Goal: Task Accomplishment & Management: Manage account settings

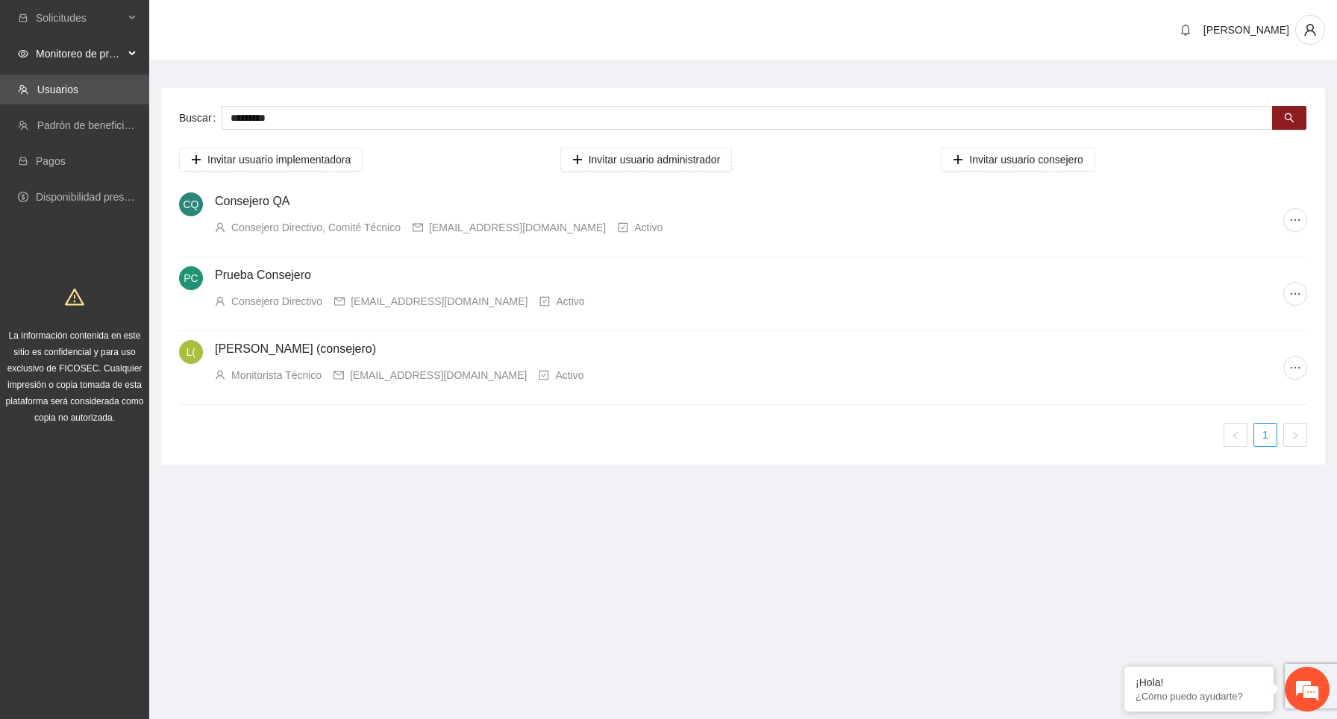
click at [127, 56] on div "Monitoreo de proyectos" at bounding box center [74, 54] width 149 height 30
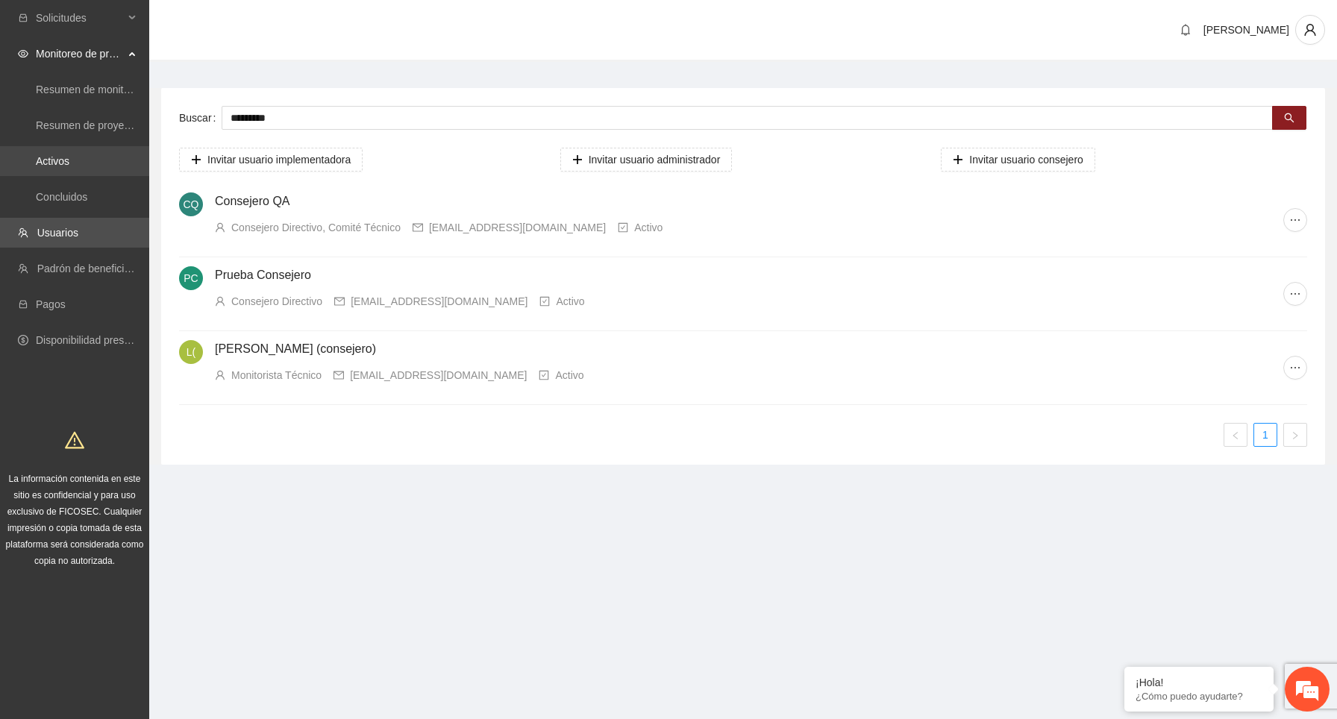
click at [69, 163] on link "Activos" at bounding box center [53, 161] width 34 height 12
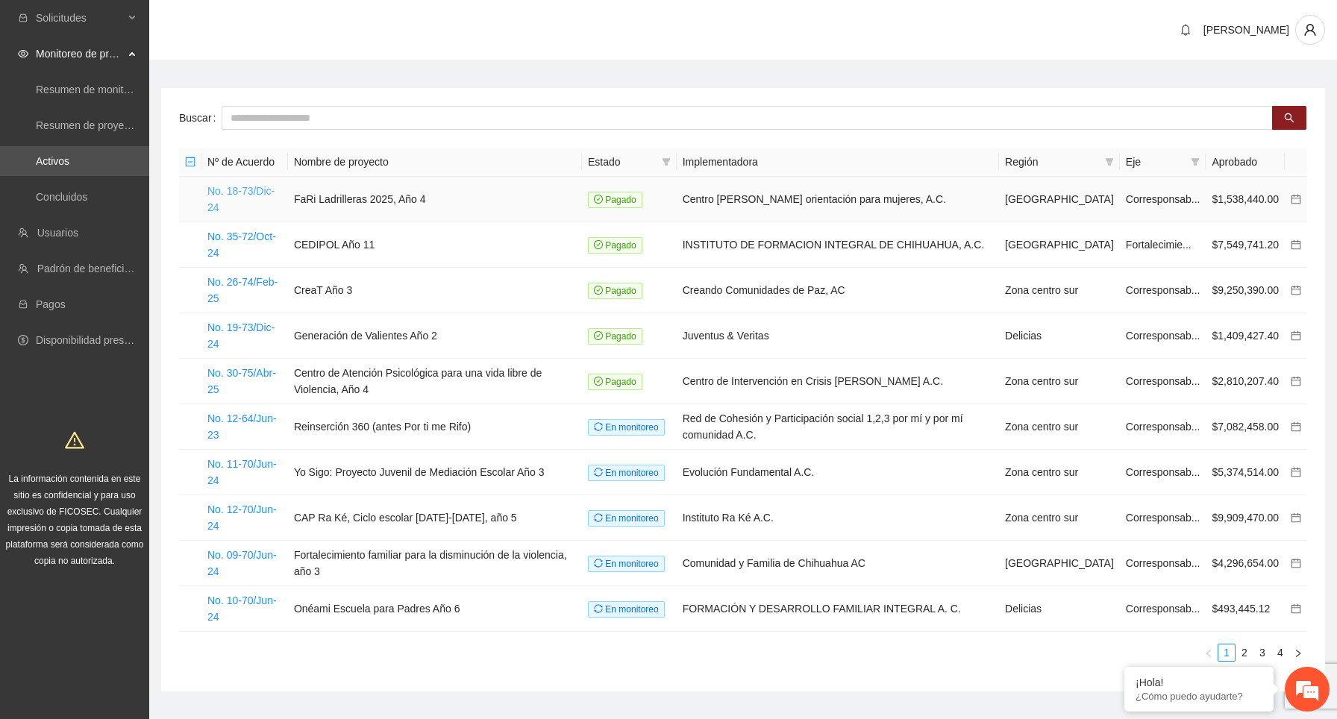
click at [254, 187] on link "No. 18-73/Dic-24" at bounding box center [240, 199] width 67 height 28
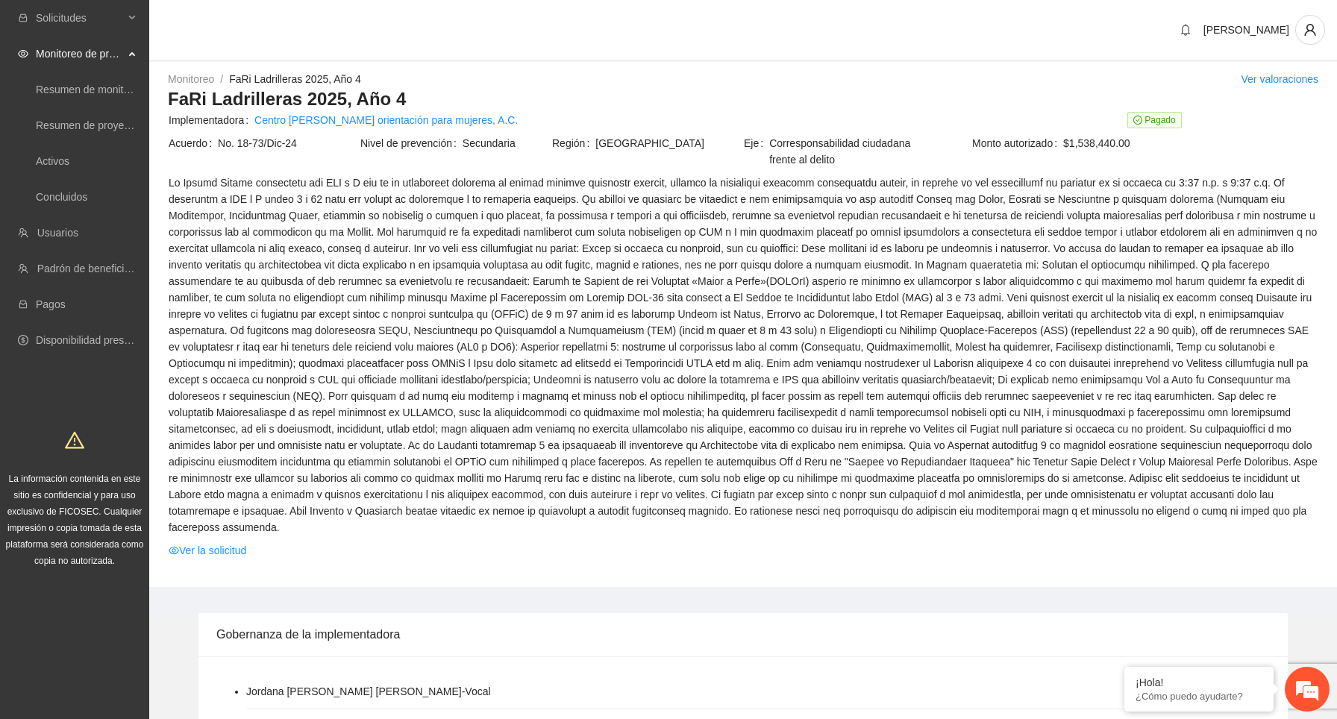
scroll to position [1440, 0]
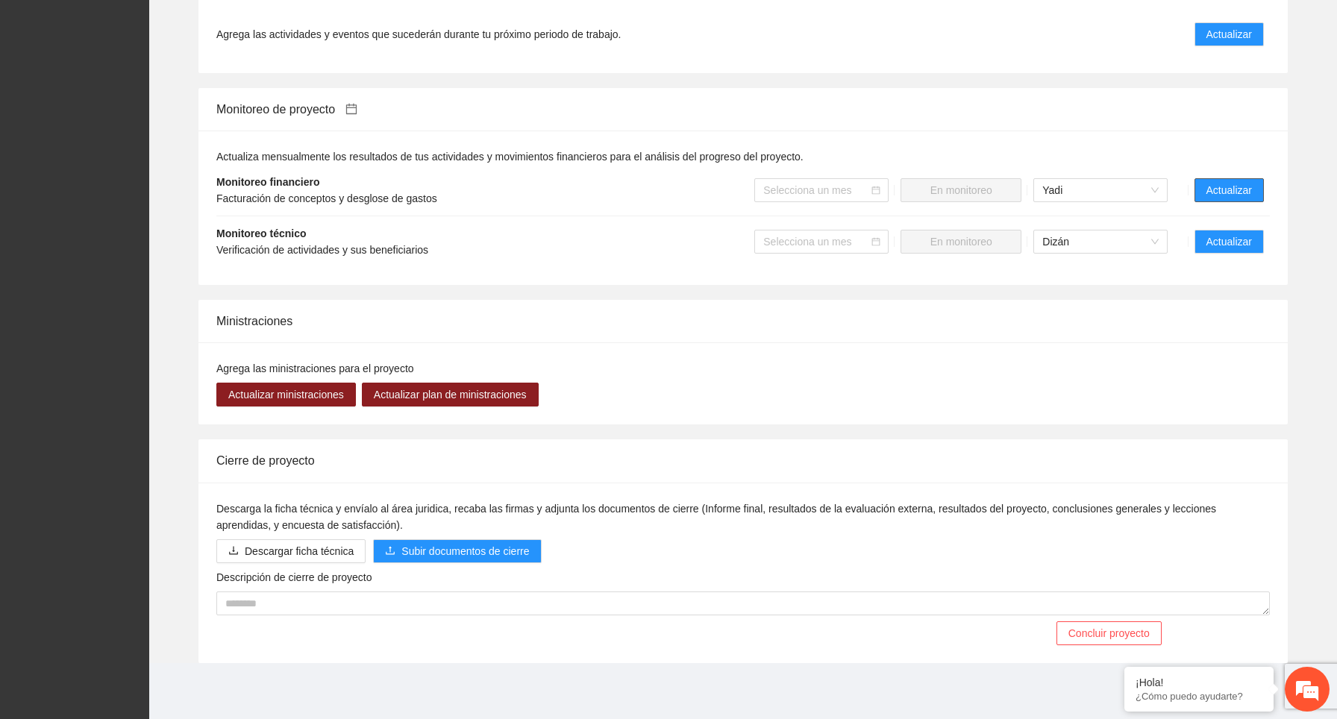
click at [1218, 194] on span "Actualizar" at bounding box center [1230, 190] width 46 height 16
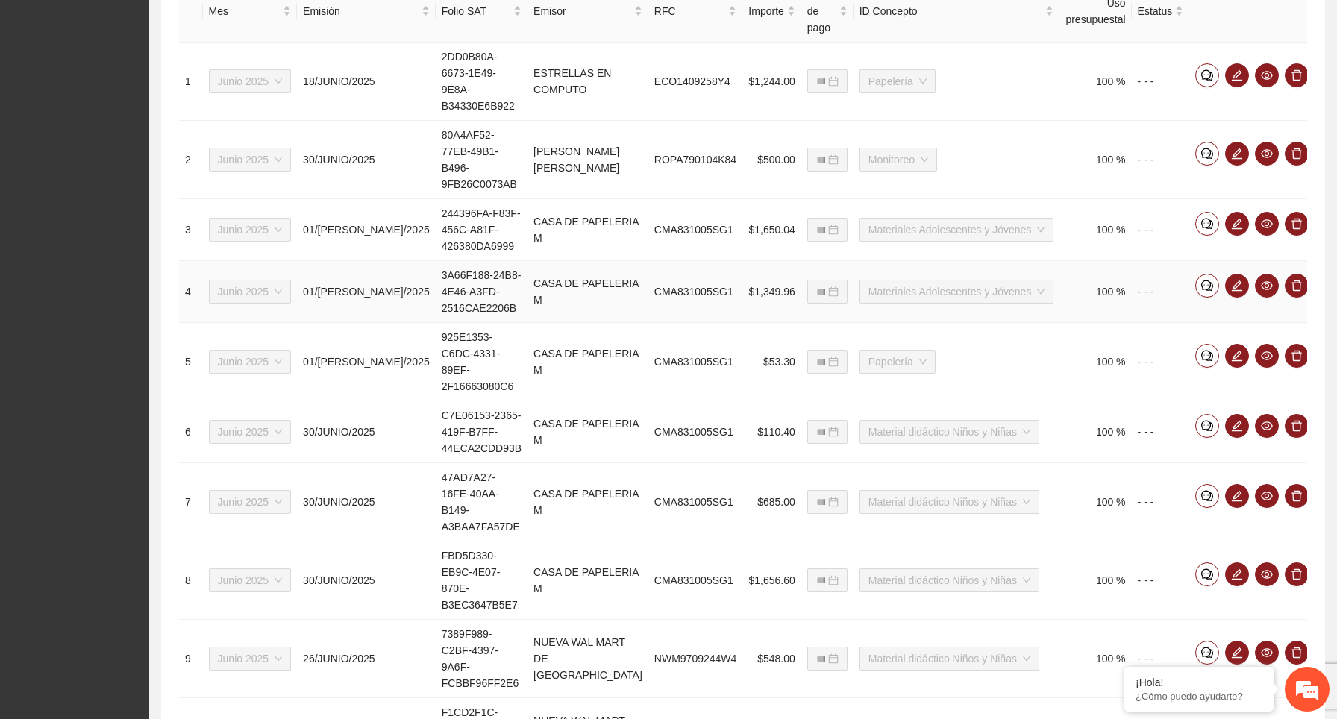
scroll to position [667, 0]
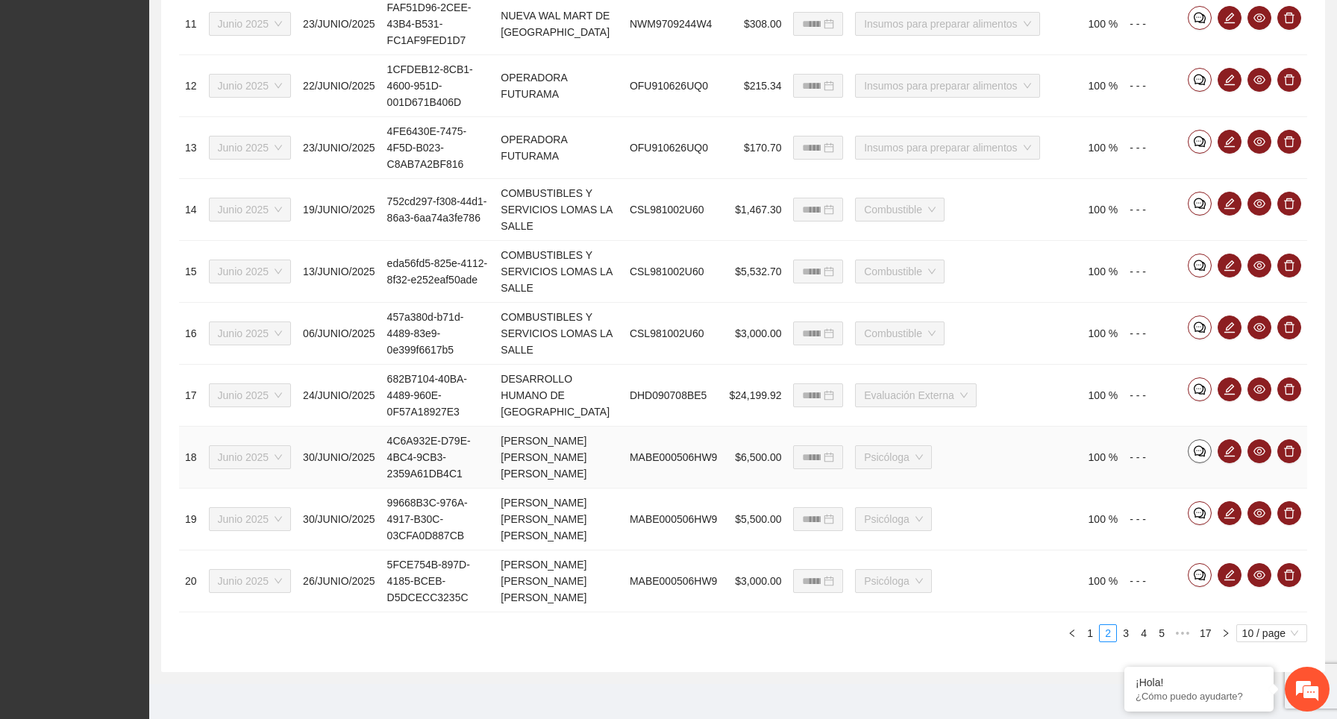
scroll to position [684, 0]
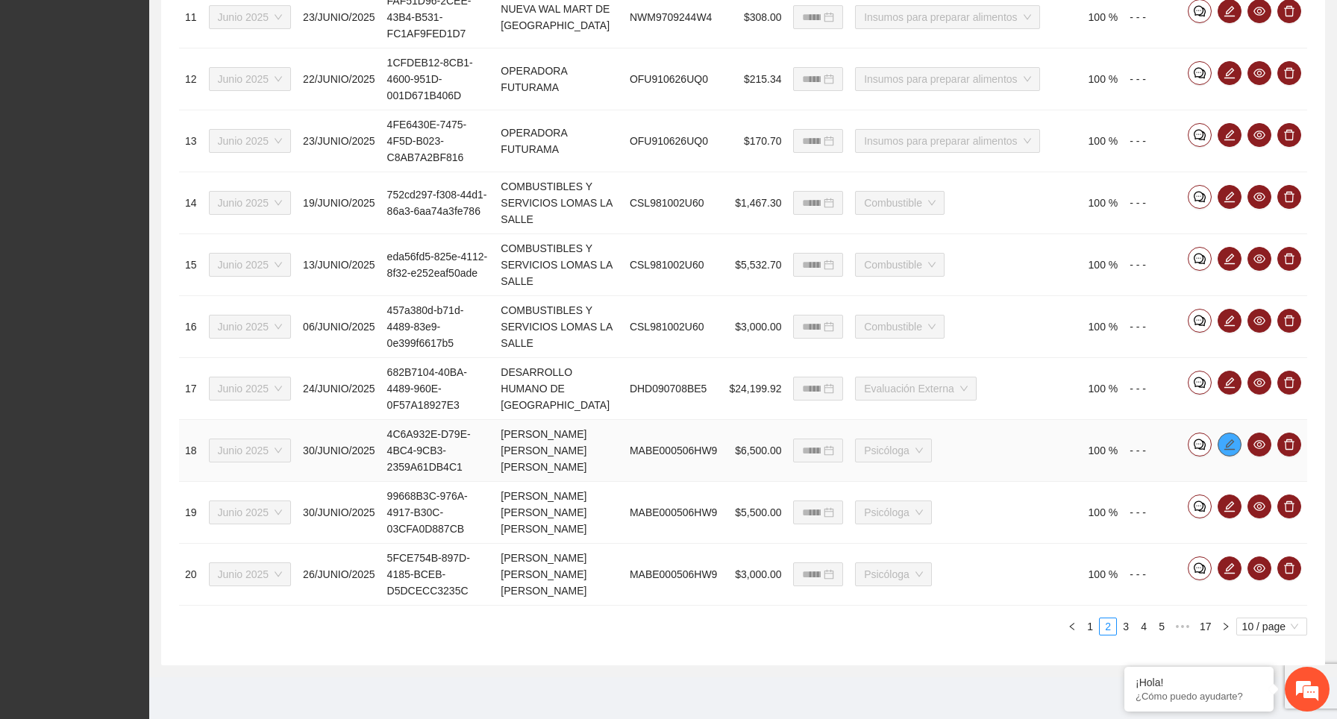
click at [1228, 448] on icon "edit" at bounding box center [1230, 445] width 12 height 12
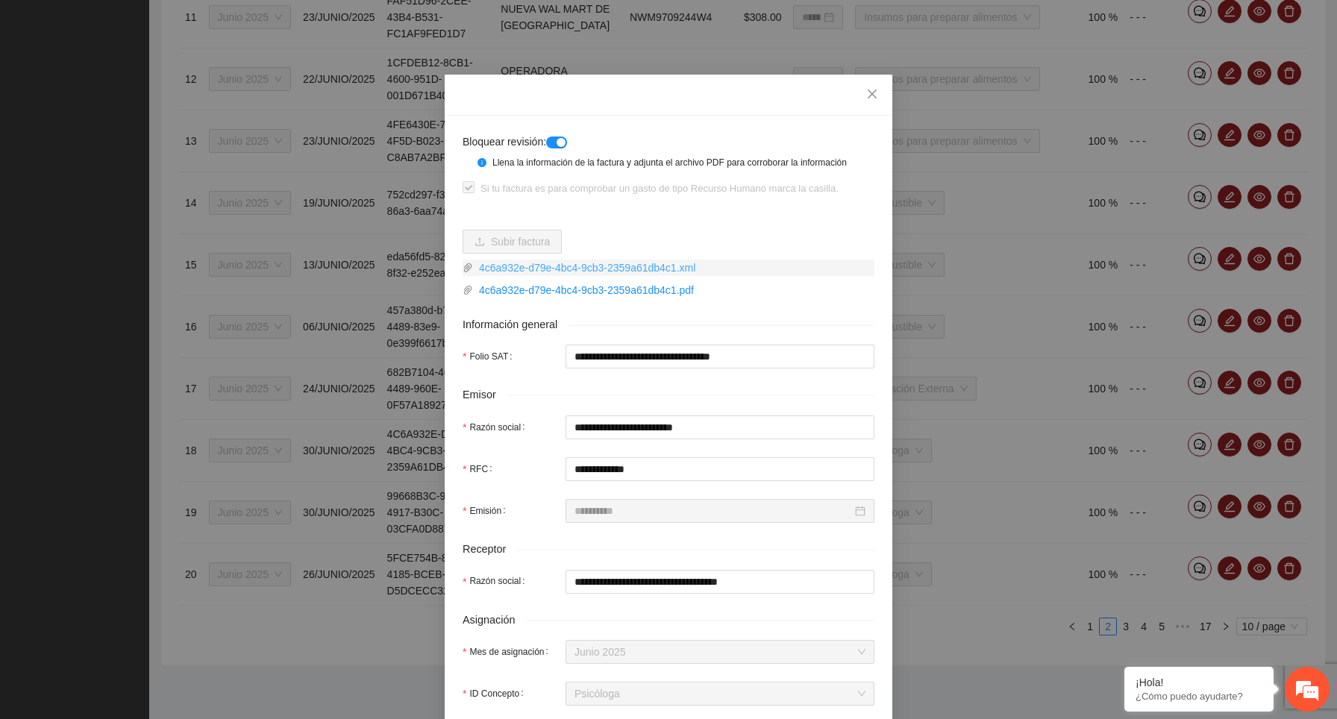
click at [603, 276] on link "4c6a932e-d79e-4bc4-9cb3-2359a61db4c1.xml" at bounding box center [674, 268] width 402 height 16
click at [638, 299] on link "4c6a932e-d79e-4bc4-9cb3-2359a61db4c1.pdf" at bounding box center [674, 290] width 402 height 16
click at [876, 91] on icon "close" at bounding box center [872, 94] width 12 height 12
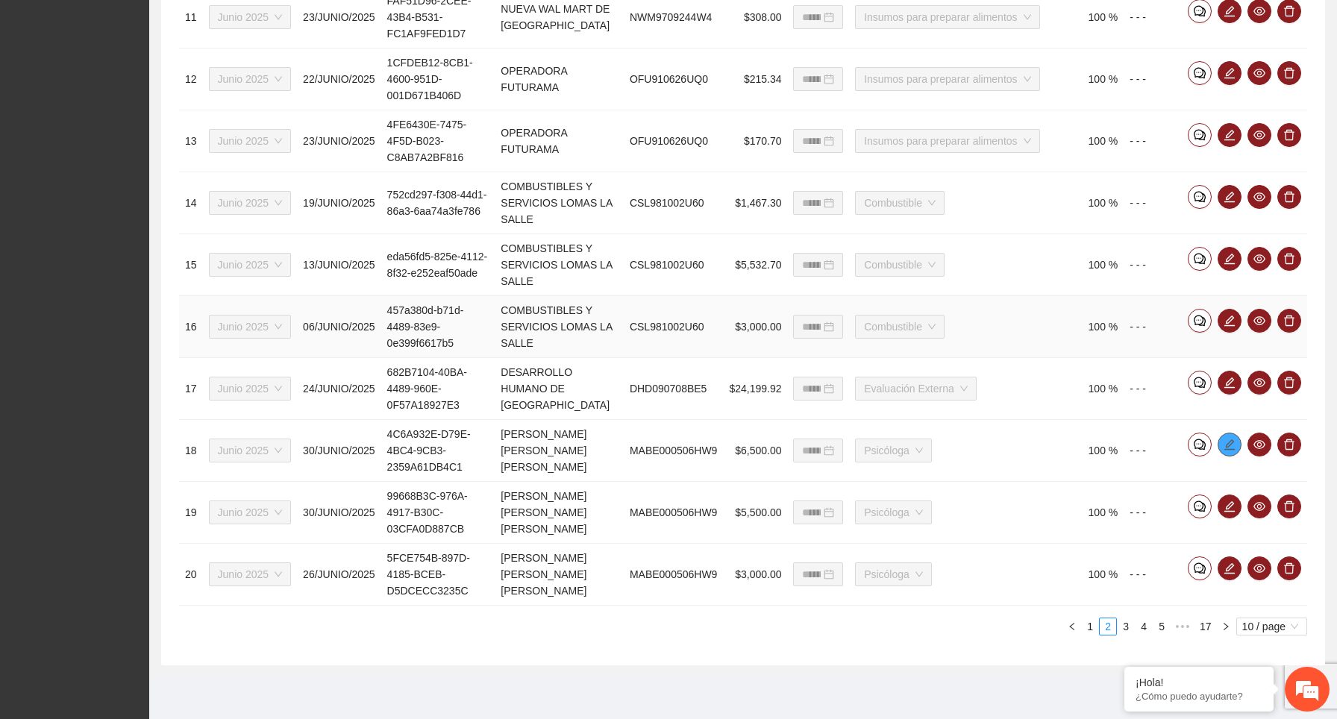
scroll to position [681, 0]
click at [1231, 511] on icon "edit" at bounding box center [1230, 507] width 12 height 12
type input "**********"
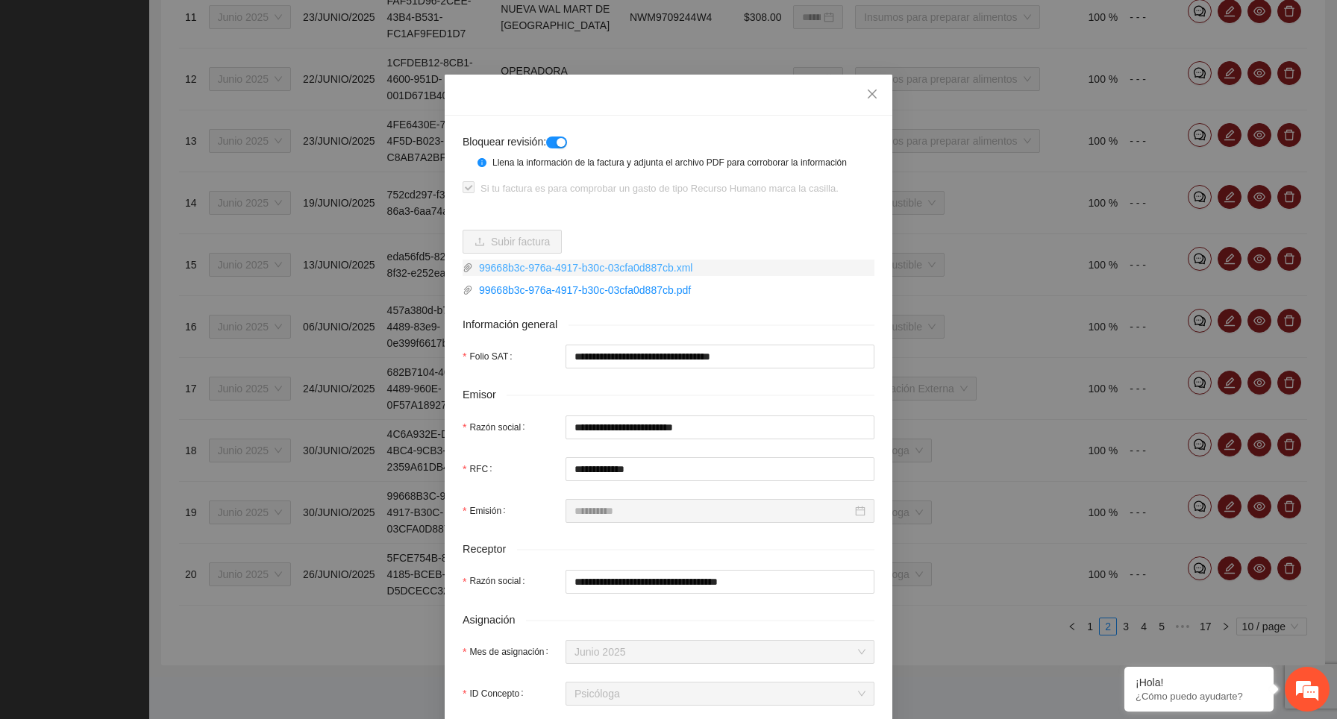
click at [662, 276] on link "99668b3c-976a-4917-b30c-03cfa0d887cb.xml" at bounding box center [674, 268] width 402 height 16
click at [669, 299] on link "99668b3c-976a-4917-b30c-03cfa0d887cb.pdf" at bounding box center [674, 290] width 402 height 16
